Goal: Navigation & Orientation: Find specific page/section

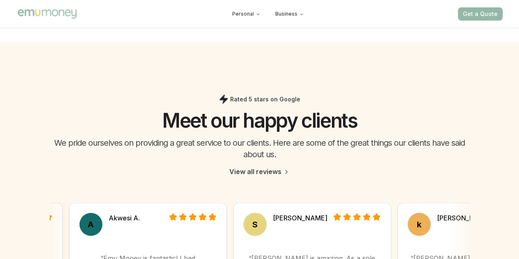
scroll to position [2370, 0]
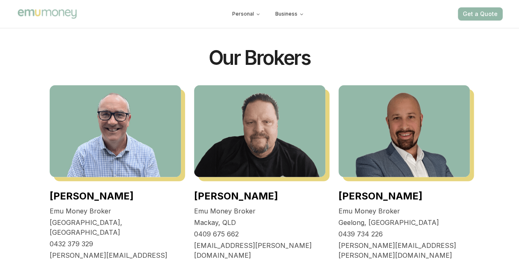
scroll to position [630, 0]
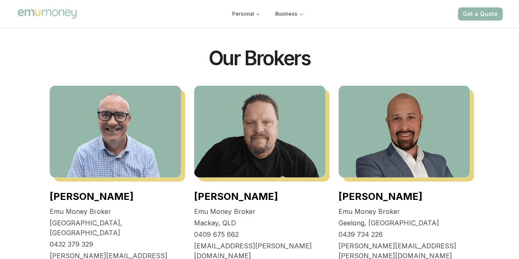
click at [85, 134] on img at bounding box center [115, 131] width 131 height 92
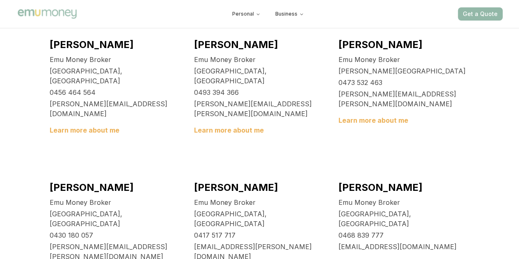
scroll to position [1302, 0]
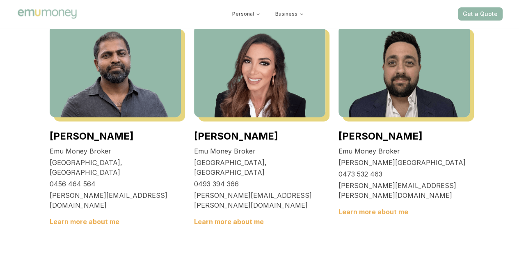
click at [359, 208] on link "Learn more about me" at bounding box center [373, 212] width 70 height 8
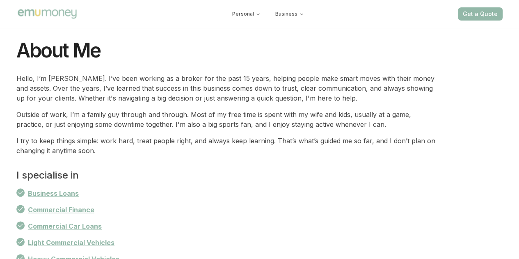
scroll to position [393, 0]
